Goal: Task Accomplishment & Management: Use online tool/utility

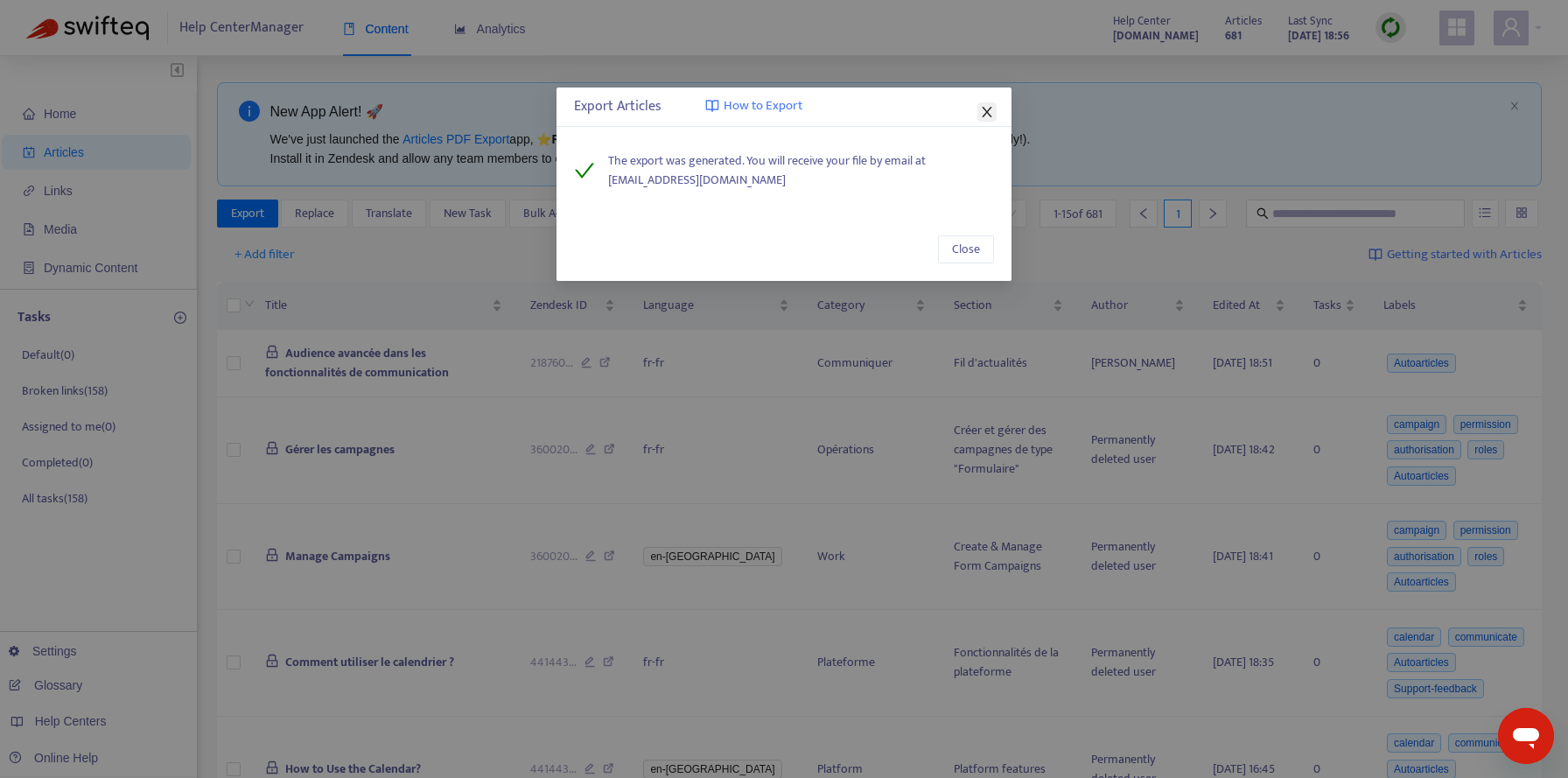
click at [981, 109] on icon "close" at bounding box center [987, 112] width 14 height 14
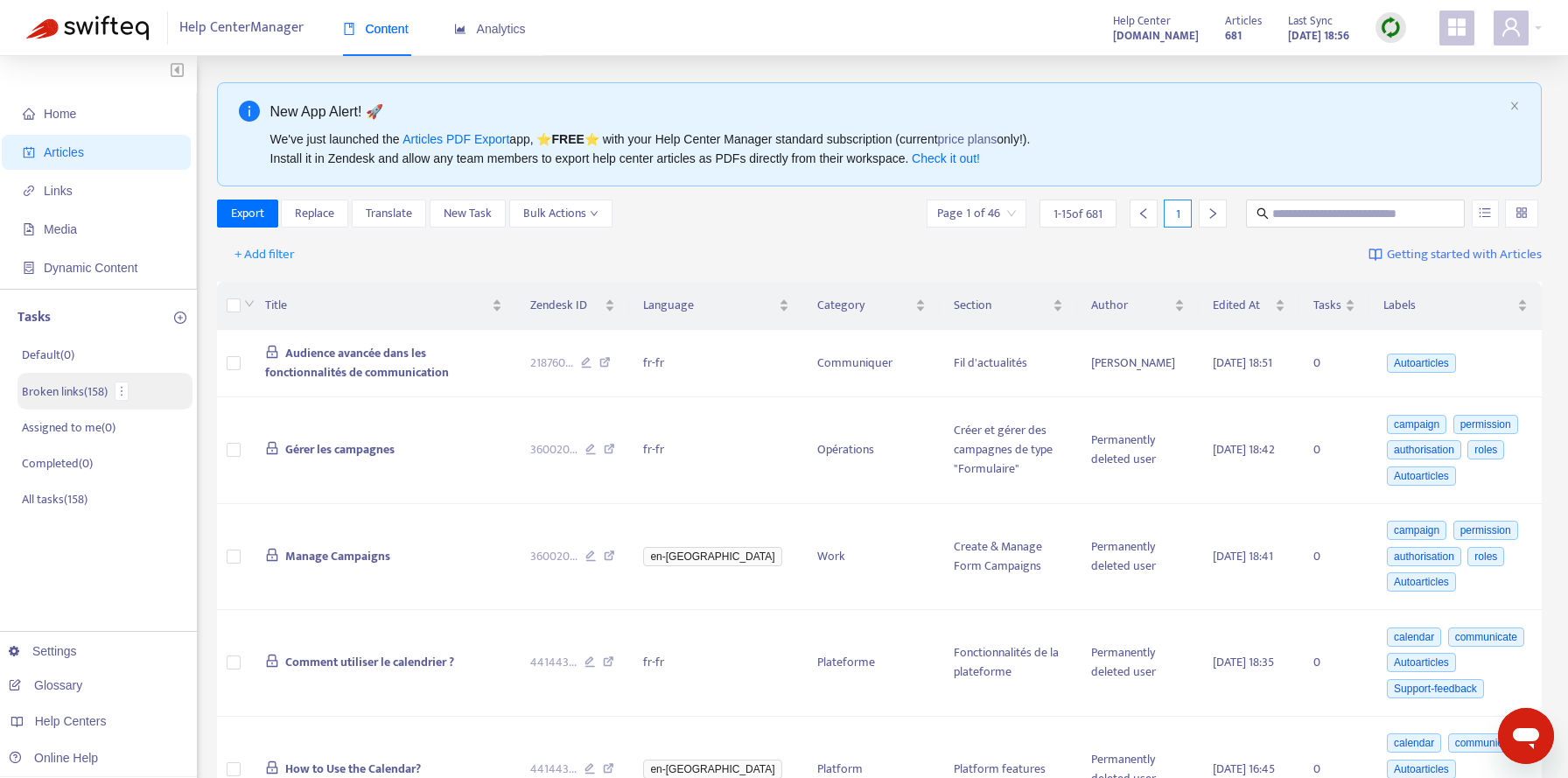
click at [78, 397] on p "Broken links ( 158 )" at bounding box center [65, 392] width 85 height 19
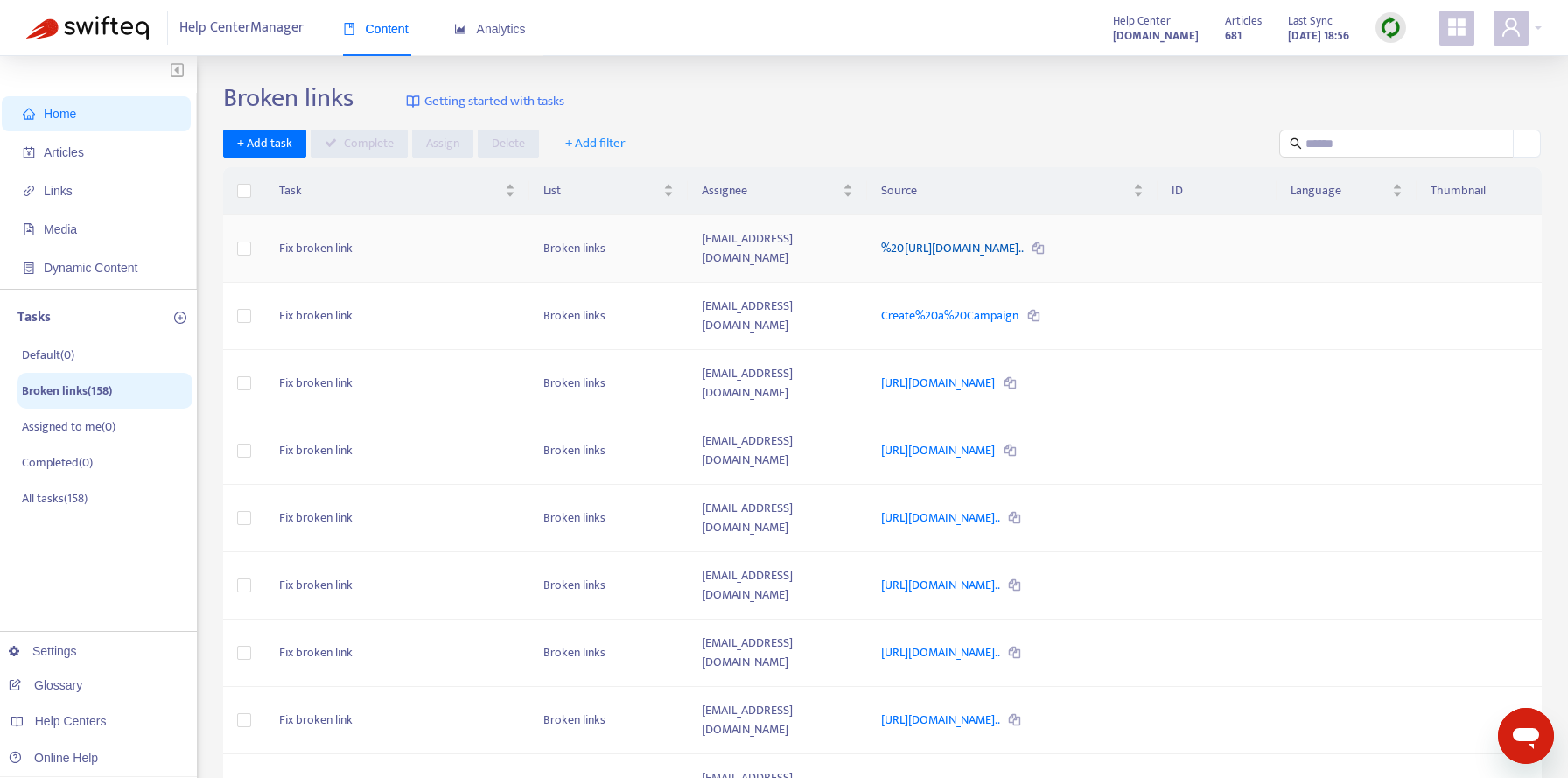
click at [925, 239] on link "%20https://yoobic.zendesk.com/hc/en-gb/articles/360015946360-Cre..." at bounding box center [953, 247] width 144 height 20
click at [916, 305] on link "Create%20a%20Campaign" at bounding box center [950, 315] width 140 height 20
click at [1392, 25] on img at bounding box center [1391, 28] width 22 height 22
click at [1408, 64] on link "Quick Sync" at bounding box center [1427, 63] width 75 height 20
click at [923, 373] on link "https://yoobic.zendesk.com/hc/en-gb/articles/7057415228690" at bounding box center [939, 383] width 117 height 20
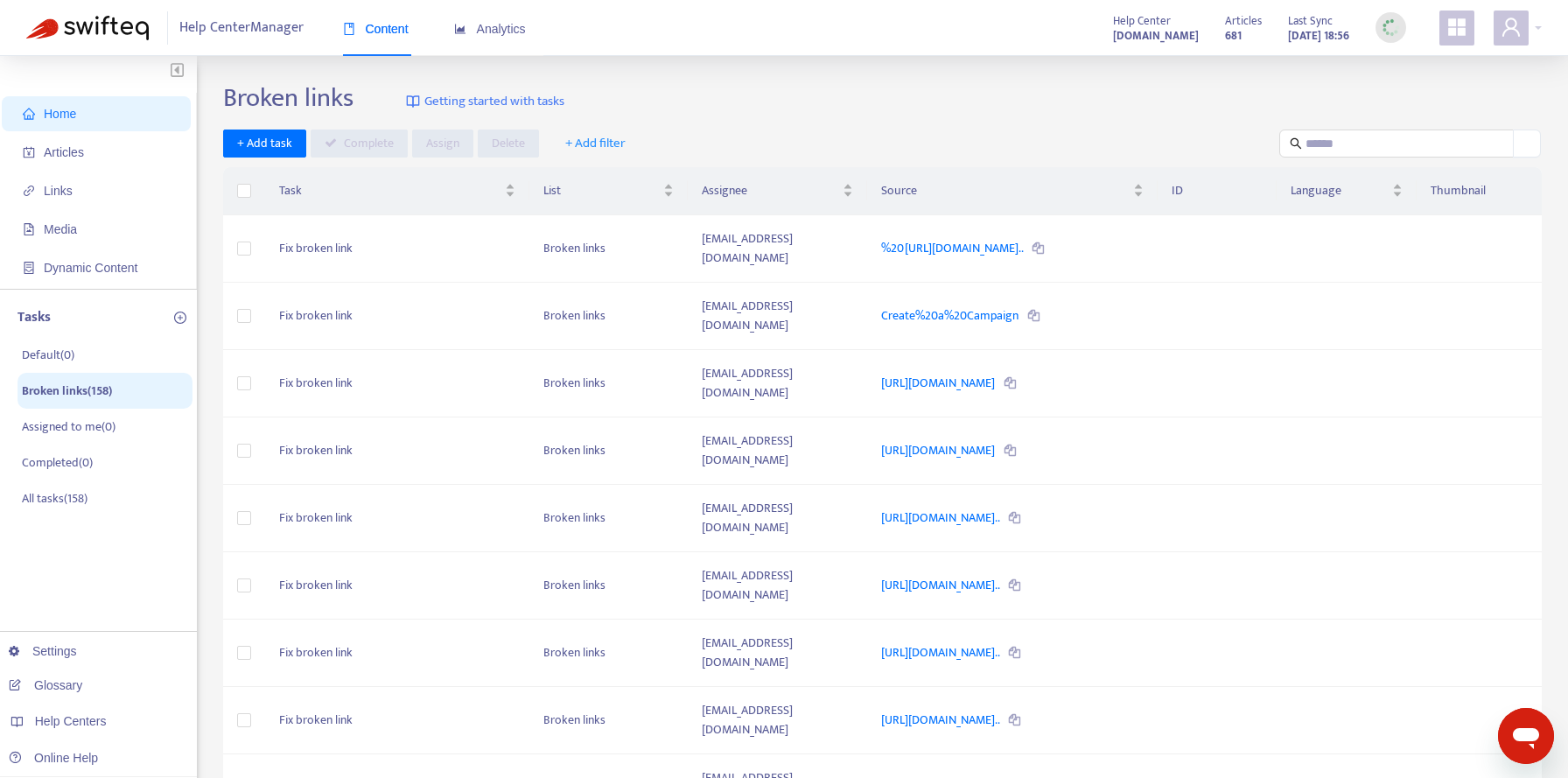
click at [731, 141] on div "+ Add task Complete Assign Delete + Add filter" at bounding box center [883, 144] width 1319 height 28
click at [609, 138] on span "+ Add filter" at bounding box center [595, 143] width 61 height 21
click at [659, 102] on div "Broken links Getting started with tasks" at bounding box center [883, 101] width 1319 height 38
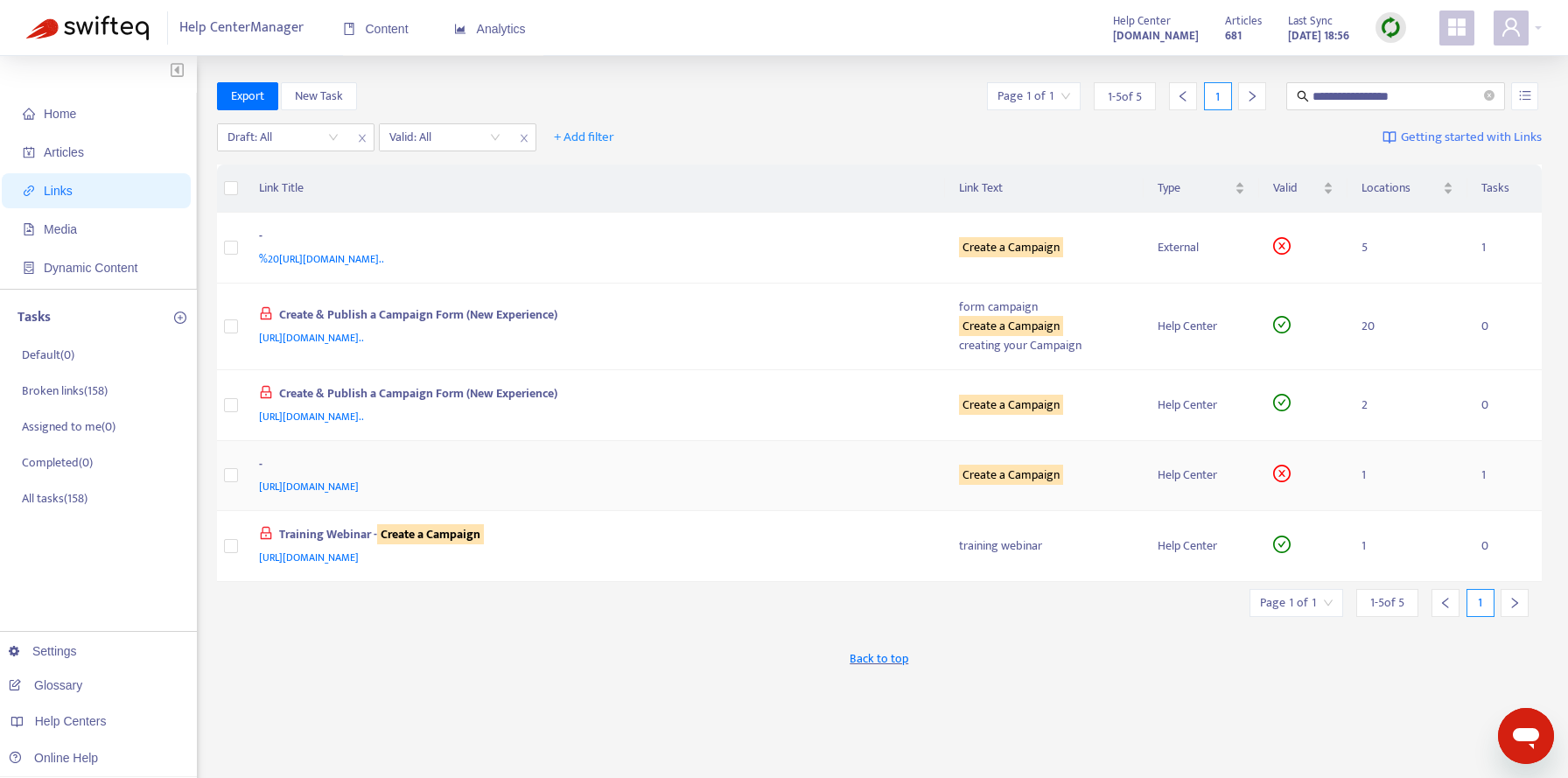
click at [359, 486] on span "https://yoobic.zendesk.com/hc/en-gb/articles/4991730385298" at bounding box center [309, 487] width 100 height 18
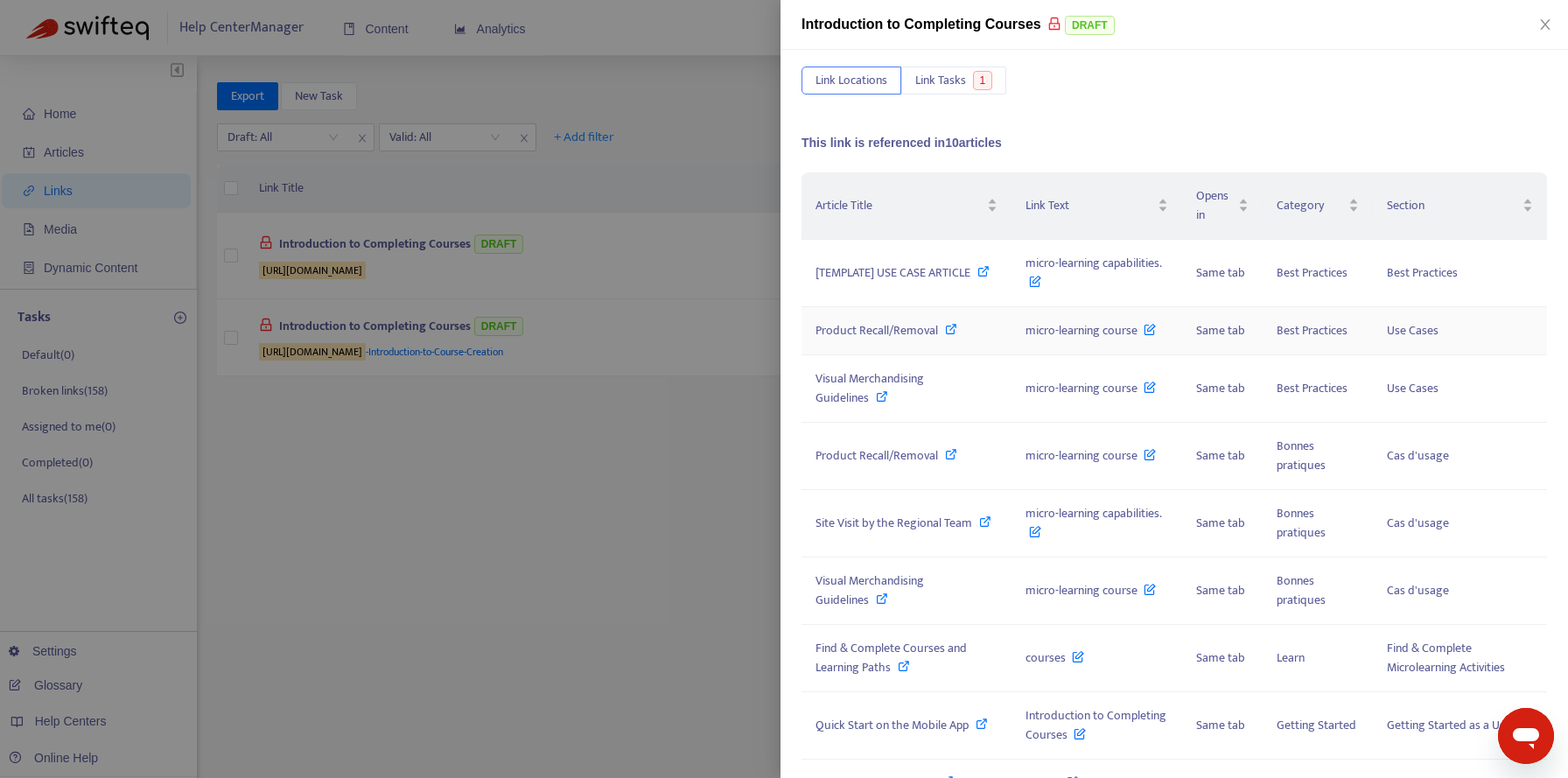
scroll to position [77, 0]
click at [753, 55] on div at bounding box center [784, 389] width 1568 height 778
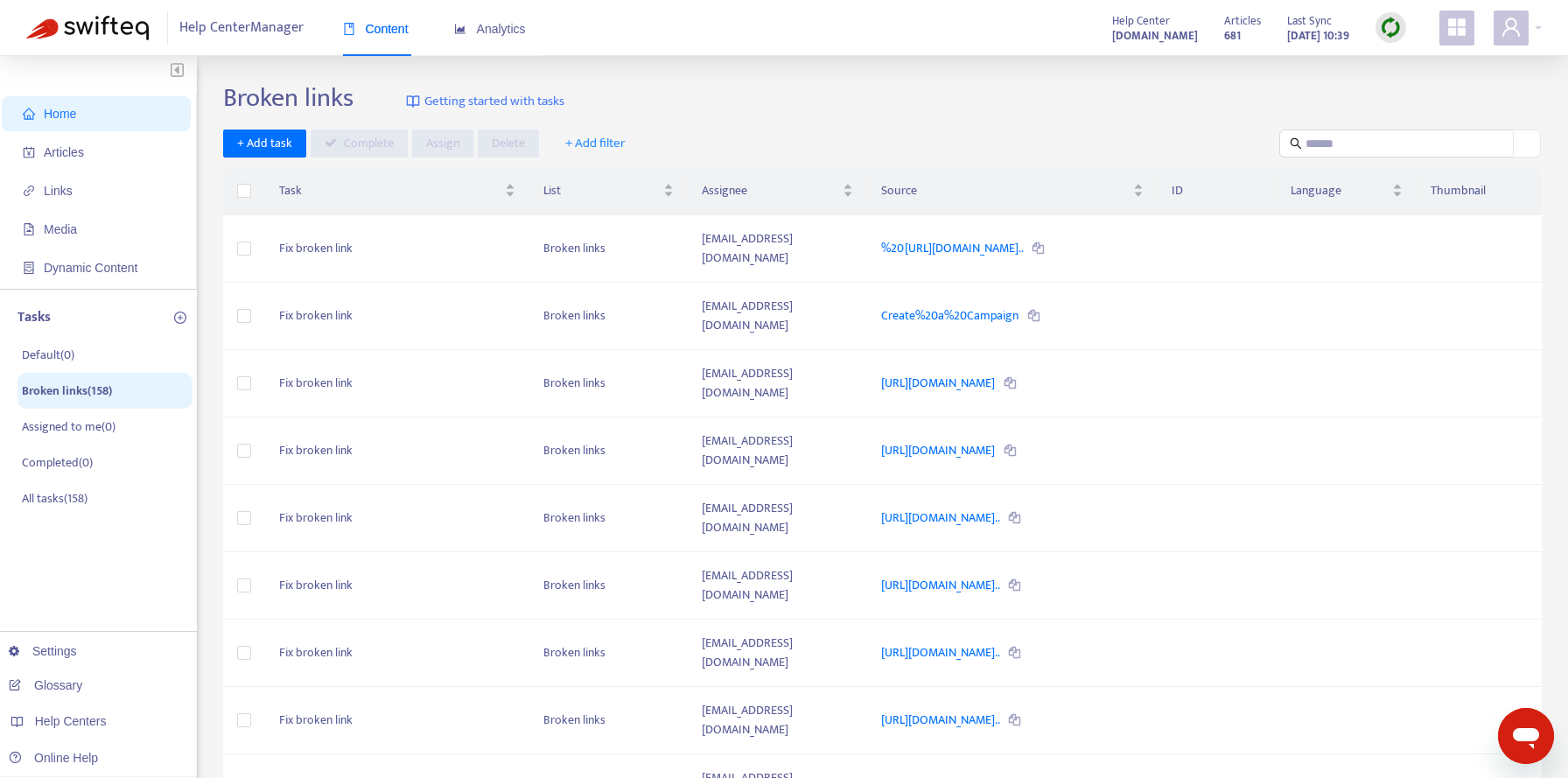
click at [595, 142] on span "+ Add filter" at bounding box center [595, 143] width 61 height 21
click at [590, 253] on span "Tasks List" at bounding box center [607, 263] width 85 height 20
click at [681, 117] on div "Broken links Getting started with tasks" at bounding box center [883, 101] width 1319 height 38
click at [661, 143] on icon "close" at bounding box center [659, 144] width 12 height 12
click at [128, 390] on icon "more" at bounding box center [126, 392] width 12 height 12
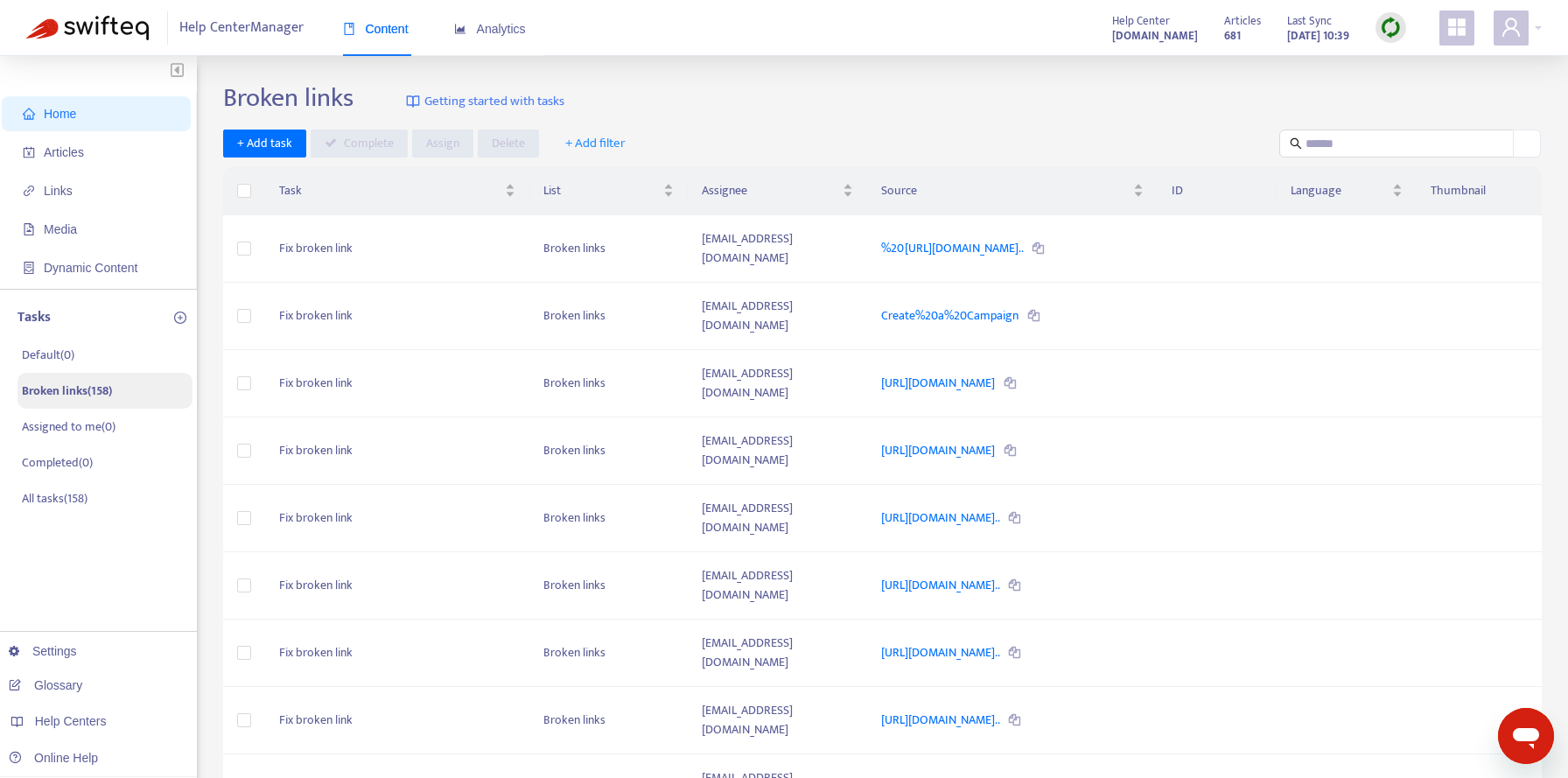
click at [673, 146] on div "+ Add task Complete Assign Delete + Add filter" at bounding box center [883, 144] width 1319 height 28
click at [86, 194] on span "Links" at bounding box center [100, 190] width 154 height 35
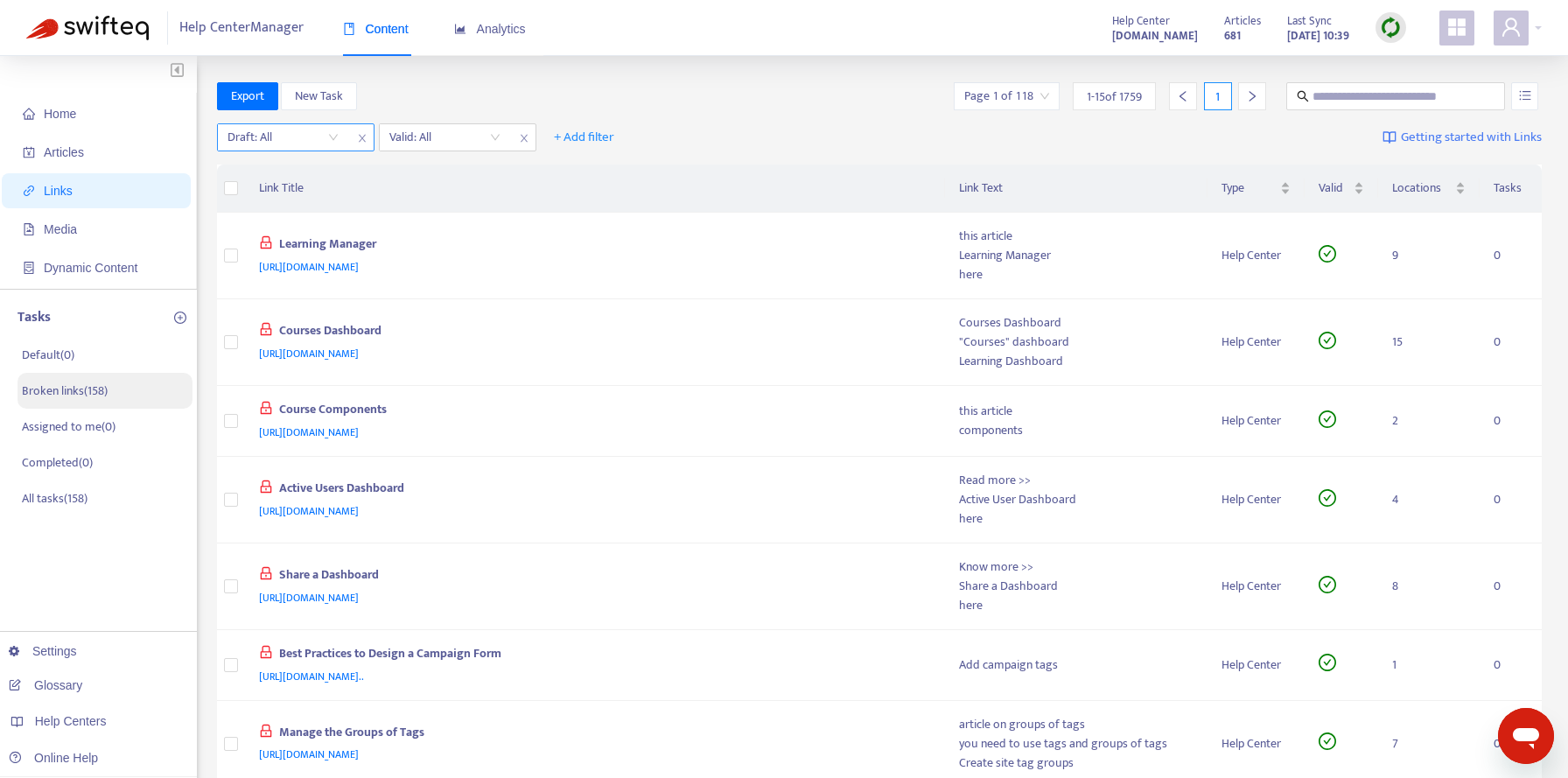
click at [334, 137] on input "search" at bounding box center [283, 137] width 111 height 26
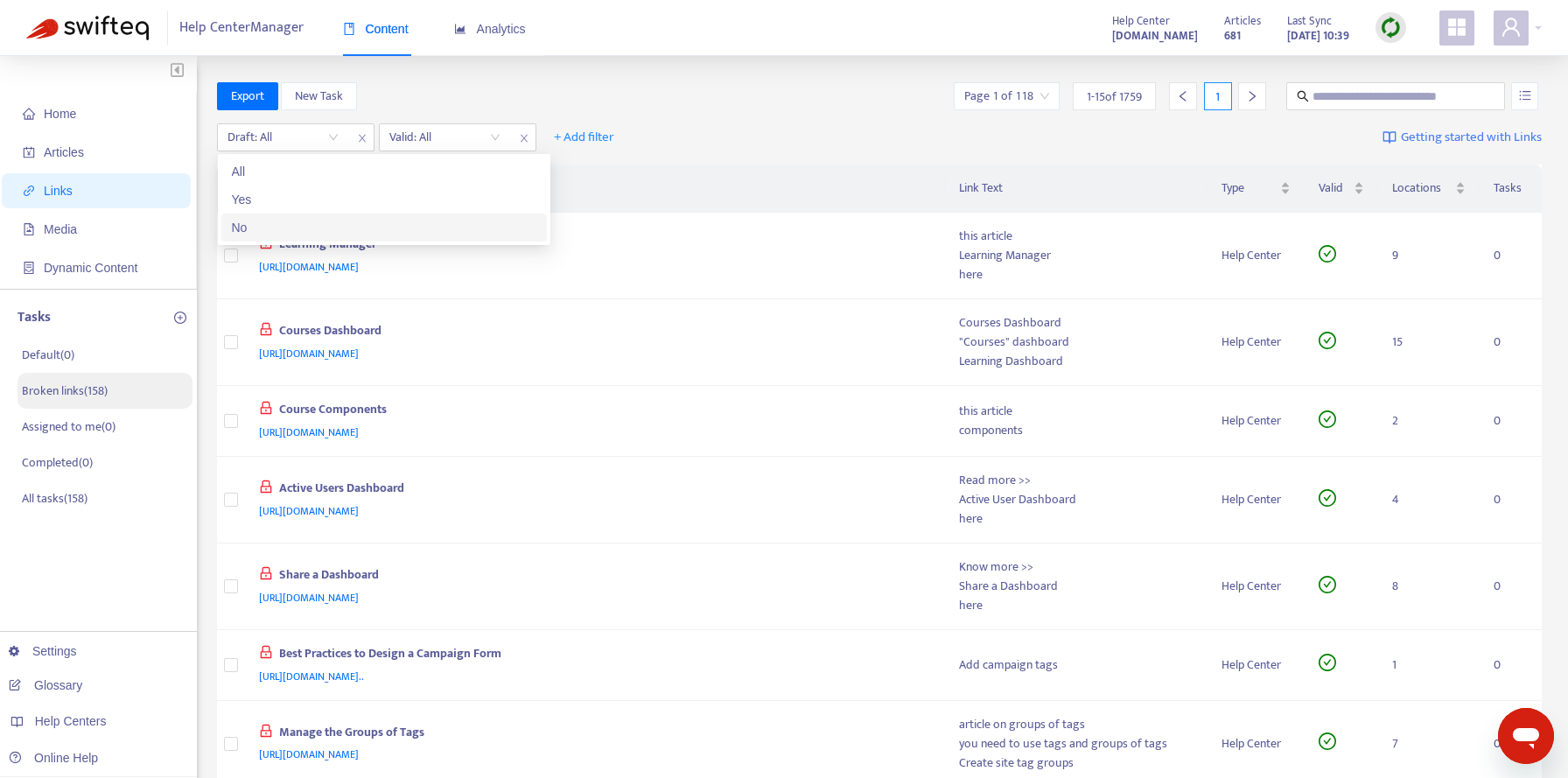
click at [306, 227] on div "No" at bounding box center [384, 228] width 304 height 20
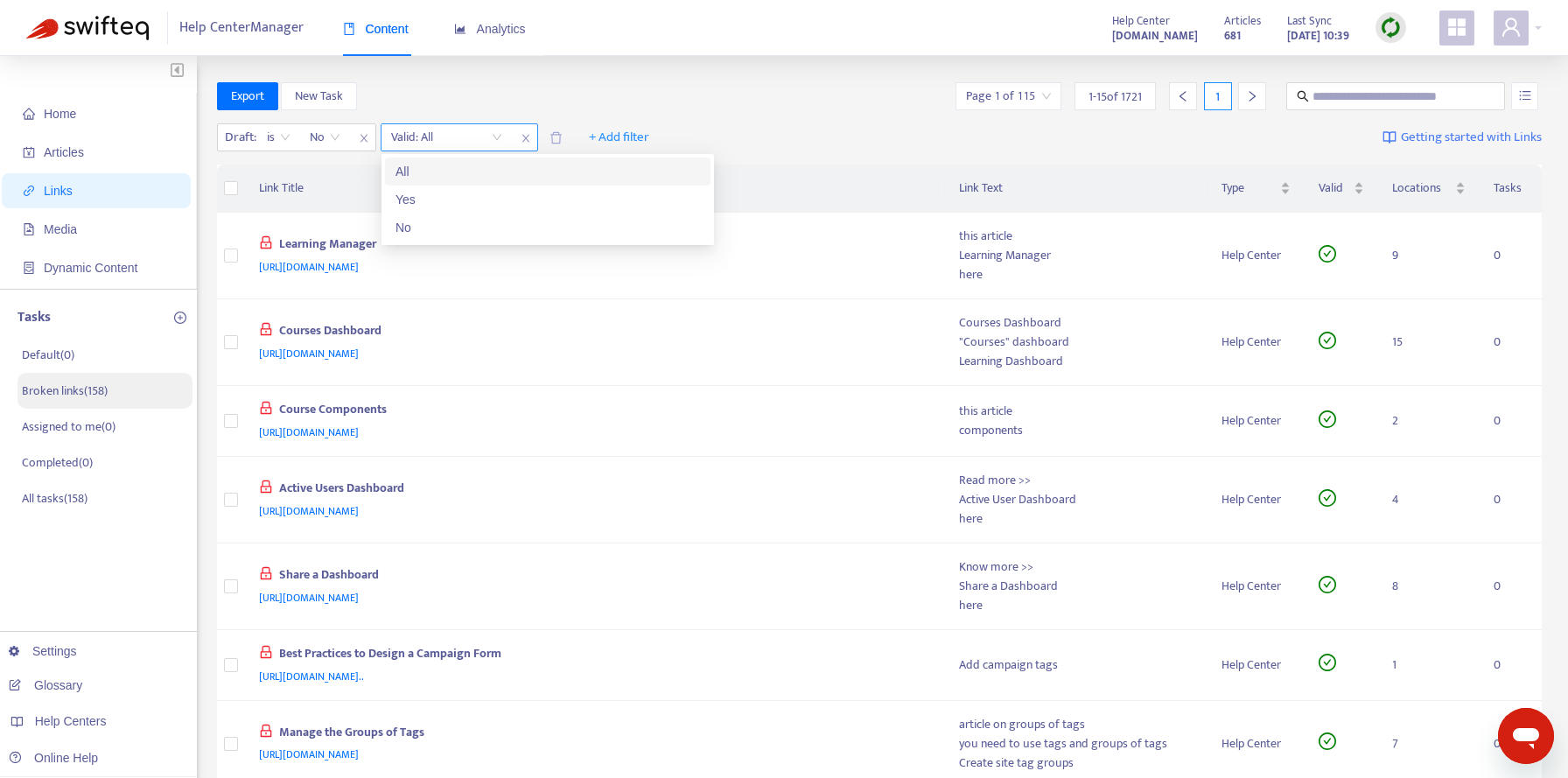
click at [481, 135] on input "search" at bounding box center [446, 137] width 111 height 26
click at [457, 225] on div "No" at bounding box center [547, 228] width 304 height 20
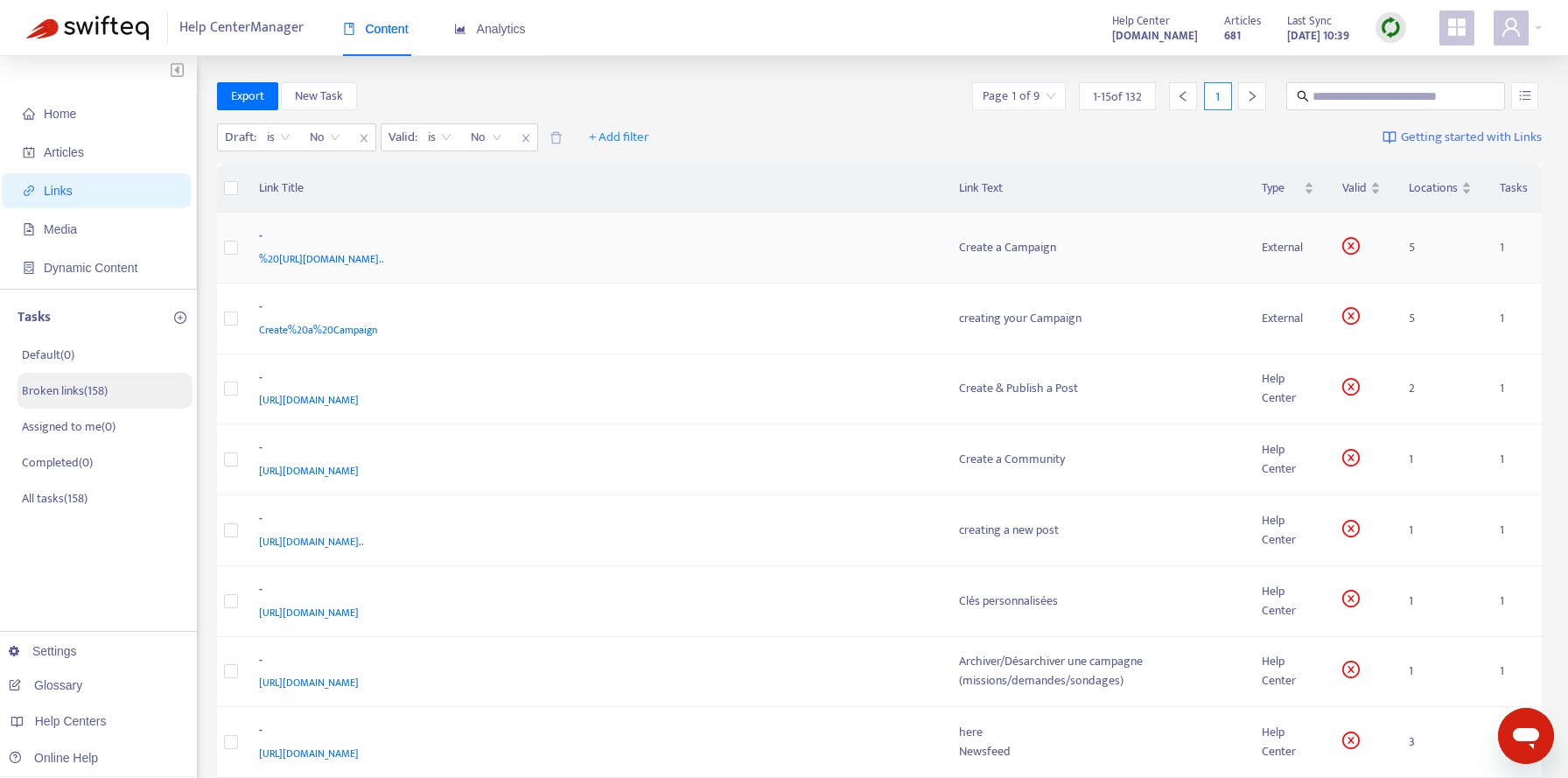
click at [384, 256] on span "%20https://yoobic.zendesk.com/hc/en-gb/articles/360015946360-Create-Publish-a-C…" at bounding box center [321, 259] width 125 height 18
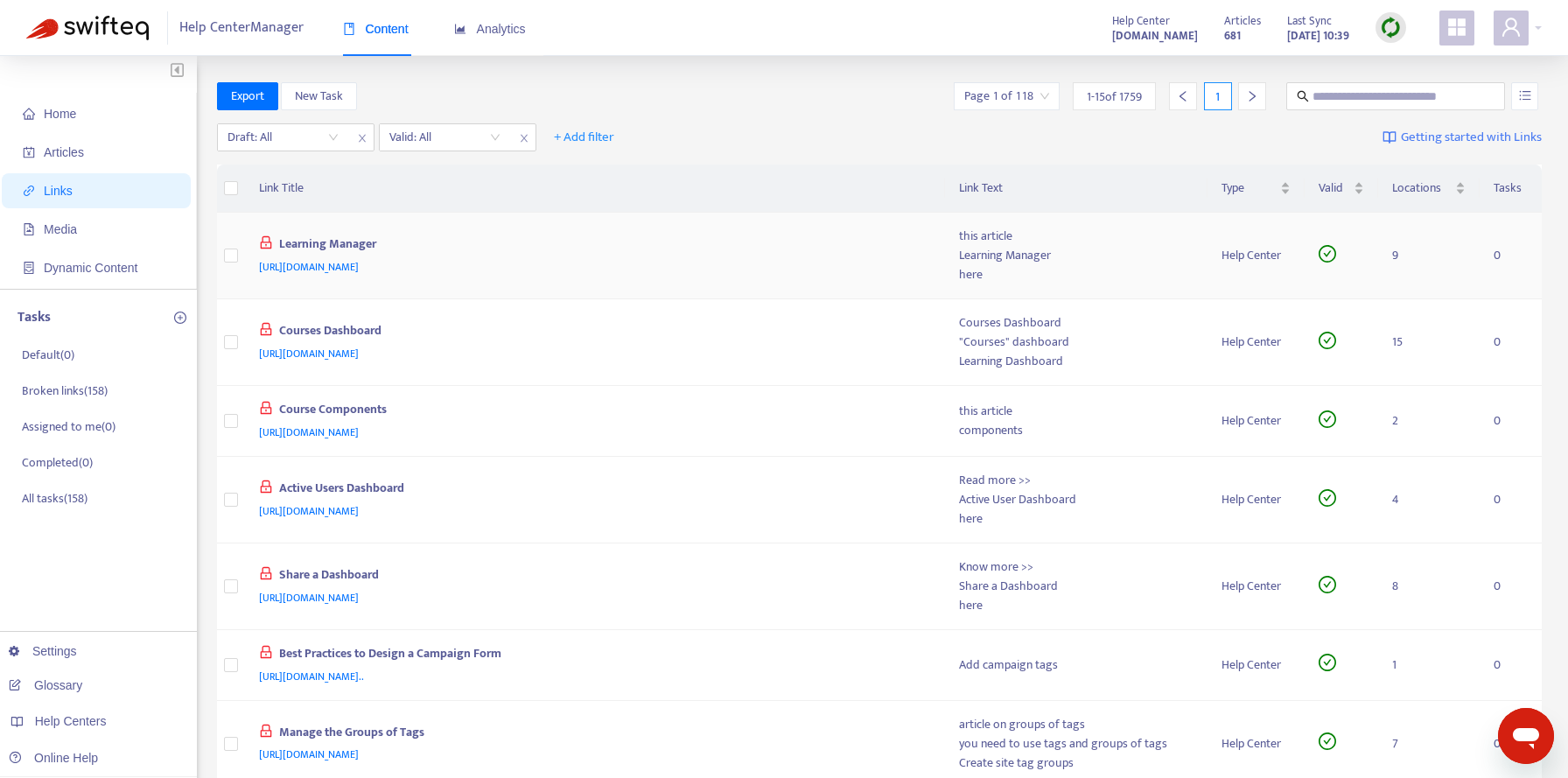
click at [359, 264] on span "[URL][DOMAIN_NAME]" at bounding box center [309, 267] width 100 height 18
